Goal: Task Accomplishment & Management: Manage account settings

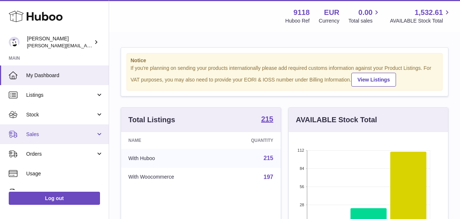
click at [45, 133] on span "Sales" at bounding box center [60, 134] width 69 height 7
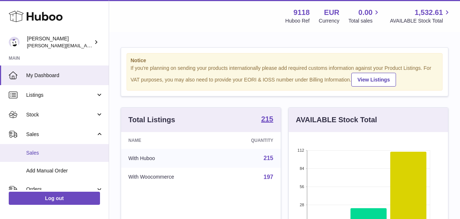
click at [39, 149] on span "Sales" at bounding box center [64, 152] width 77 height 7
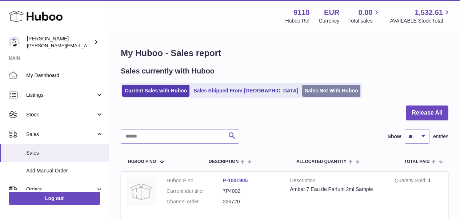
click at [302, 90] on link "Sales Not With Huboo" at bounding box center [331, 91] width 58 height 12
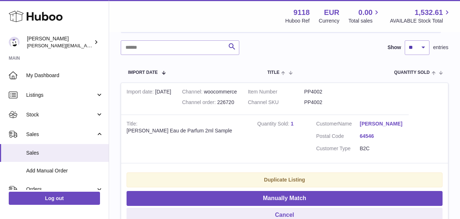
scroll to position [126, 0]
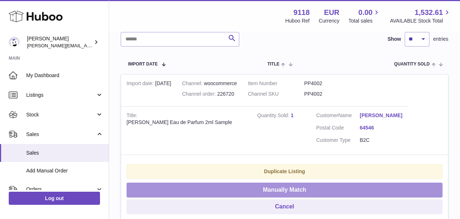
click at [325, 185] on button "Manually Match" at bounding box center [284, 189] width 316 height 15
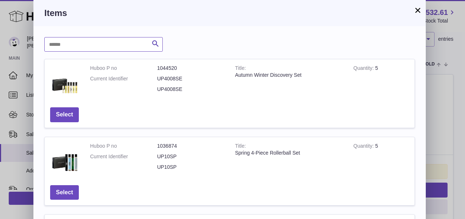
click at [79, 46] on input "text" at bounding box center [103, 44] width 118 height 15
type input "******"
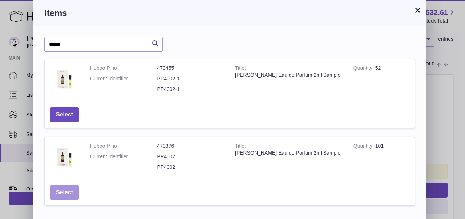
click at [64, 190] on button "Select" at bounding box center [64, 192] width 29 height 15
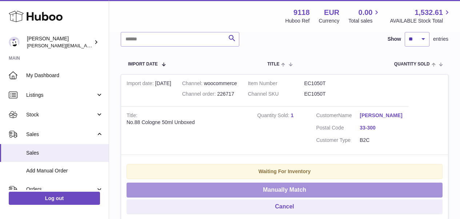
click at [218, 193] on button "Manually Match" at bounding box center [284, 189] width 316 height 15
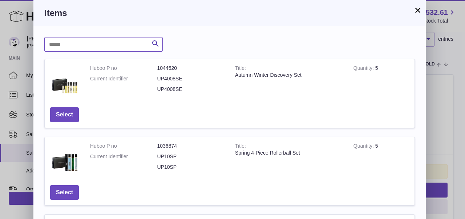
click at [129, 49] on input "text" at bounding box center [103, 44] width 118 height 15
type input "***"
click at [419, 8] on button "×" at bounding box center [417, 10] width 9 height 9
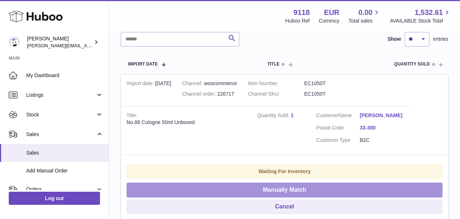
click at [293, 192] on button "Manually Match" at bounding box center [284, 189] width 316 height 15
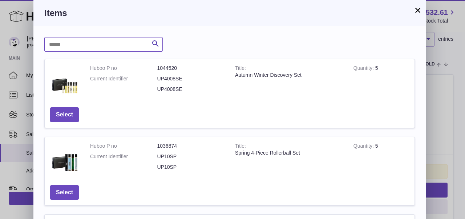
click at [93, 45] on input "text" at bounding box center [103, 44] width 118 height 15
type input "******"
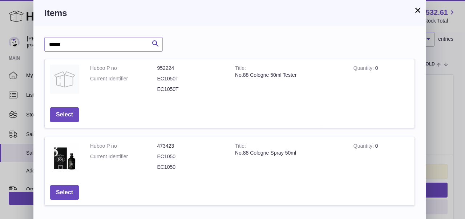
click at [417, 10] on button "×" at bounding box center [417, 10] width 9 height 9
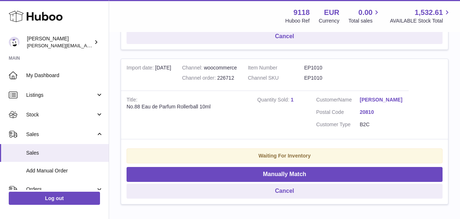
scroll to position [297, 0]
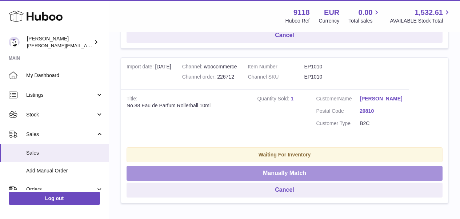
click at [343, 173] on button "Manually Match" at bounding box center [284, 173] width 316 height 15
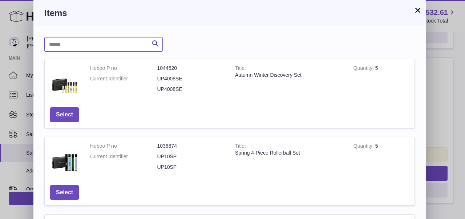
click at [129, 46] on input "text" at bounding box center [103, 44] width 118 height 15
type input "******"
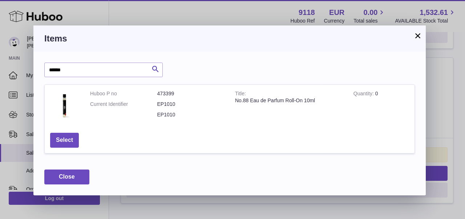
click at [414, 40] on button "×" at bounding box center [417, 35] width 9 height 9
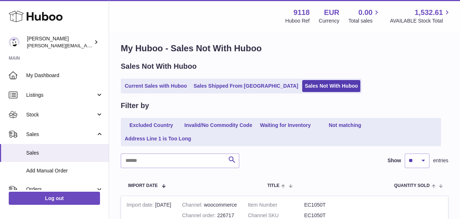
scroll to position [6, 0]
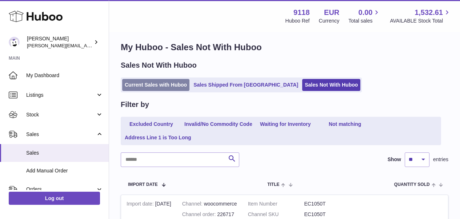
click at [159, 81] on link "Current Sales with Huboo" at bounding box center [155, 85] width 67 height 12
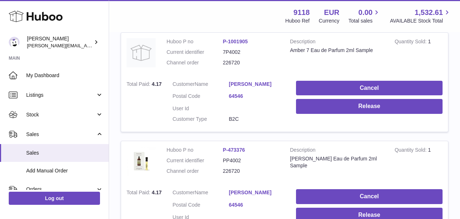
scroll to position [140, 0]
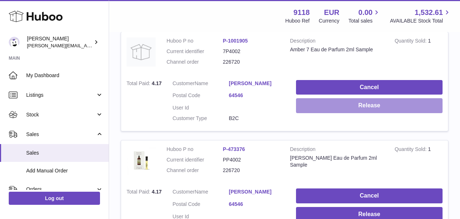
click at [409, 102] on button "Release" at bounding box center [369, 105] width 146 height 15
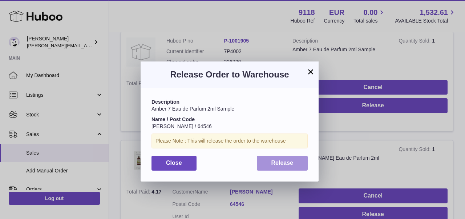
click at [291, 164] on button "Release" at bounding box center [282, 162] width 51 height 15
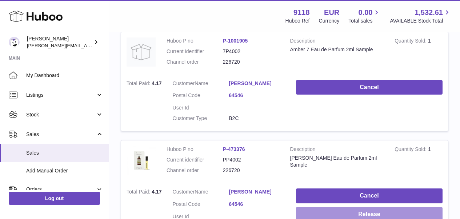
click at [349, 207] on button "Release" at bounding box center [369, 214] width 146 height 15
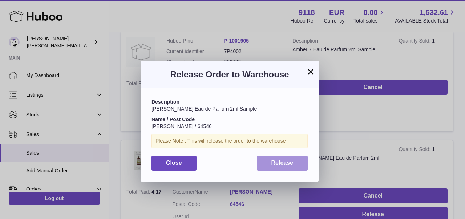
click at [288, 162] on span "Release" at bounding box center [282, 162] width 22 height 6
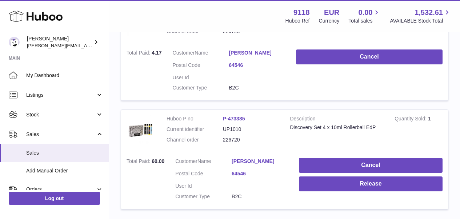
scroll to position [279, 0]
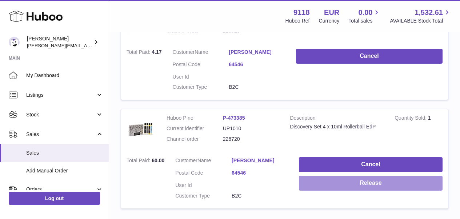
click at [408, 175] on button "Release" at bounding box center [370, 182] width 143 height 15
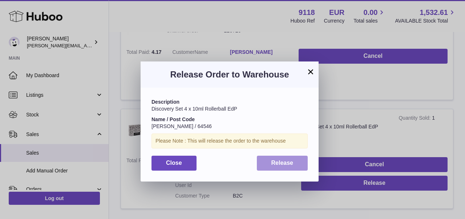
click at [279, 159] on span "Release" at bounding box center [282, 162] width 22 height 6
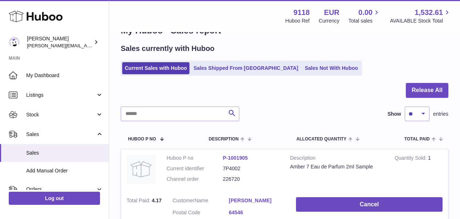
scroll to position [15, 0]
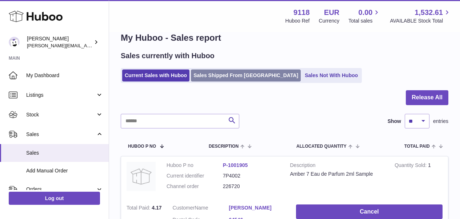
click at [222, 73] on link "Sales Shipped From Huboo" at bounding box center [246, 75] width 110 height 12
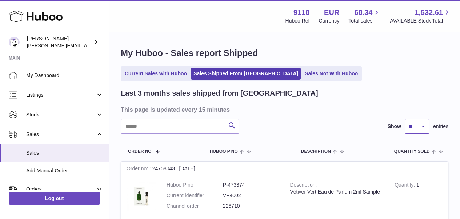
select select "**"
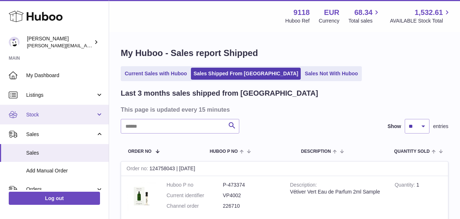
click at [47, 112] on span "Stock" at bounding box center [60, 114] width 69 height 7
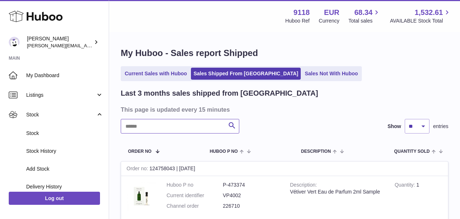
click at [151, 126] on input "text" at bounding box center [180, 126] width 118 height 15
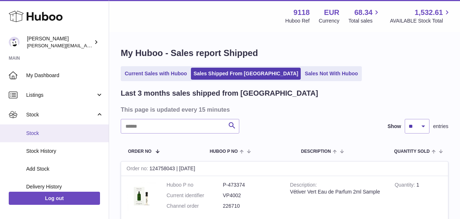
click at [50, 134] on span "Stock" at bounding box center [64, 133] width 77 height 7
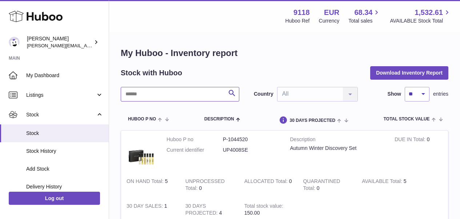
click at [145, 94] on input "text" at bounding box center [180, 94] width 118 height 15
type input "******"
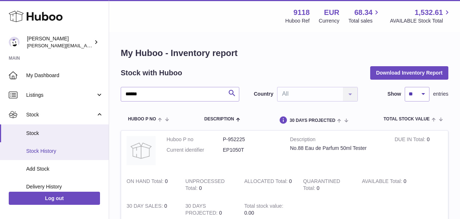
click at [46, 149] on span "Stock History" at bounding box center [64, 150] width 77 height 7
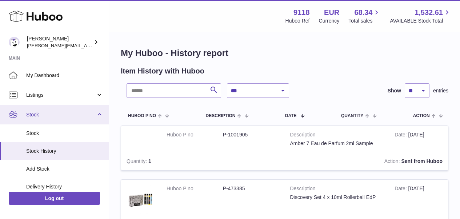
click at [97, 111] on link "Stock" at bounding box center [54, 115] width 109 height 20
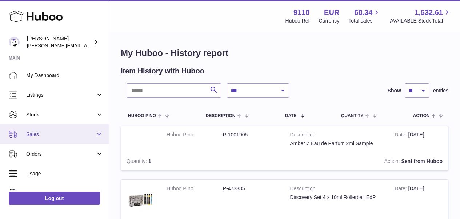
click at [53, 135] on span "Sales" at bounding box center [60, 134] width 69 height 7
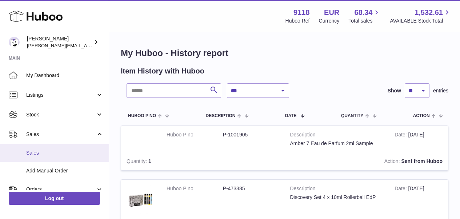
click at [40, 154] on span "Sales" at bounding box center [64, 152] width 77 height 7
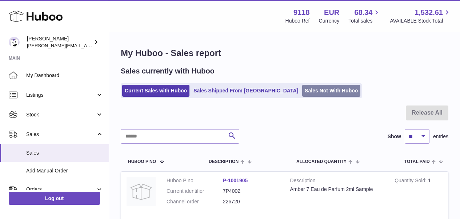
click at [302, 87] on link "Sales Not With Huboo" at bounding box center [331, 91] width 58 height 12
